Goal: Find specific page/section: Find specific page/section

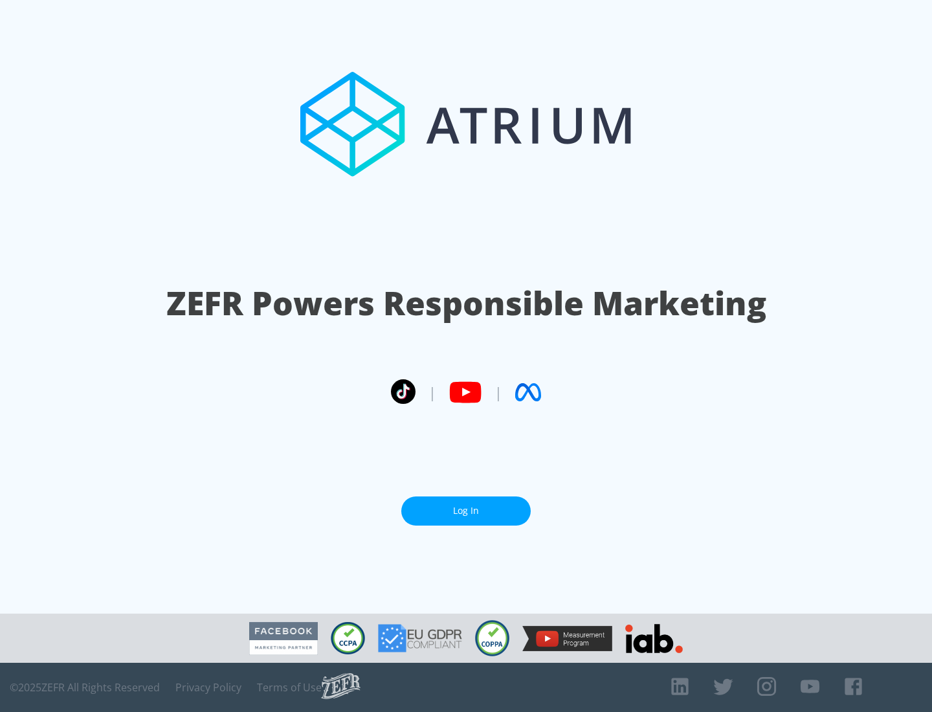
click at [466, 506] on link "Log In" at bounding box center [465, 511] width 129 height 29
